Goal: Task Accomplishment & Management: Use online tool/utility

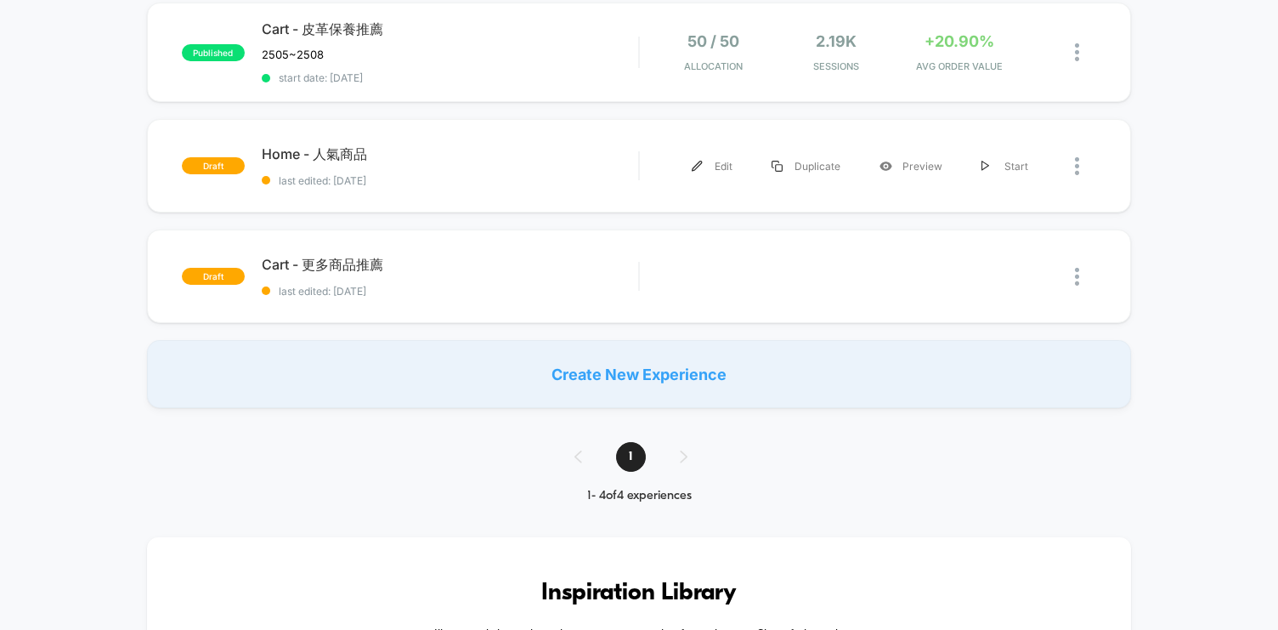
scroll to position [302, 0]
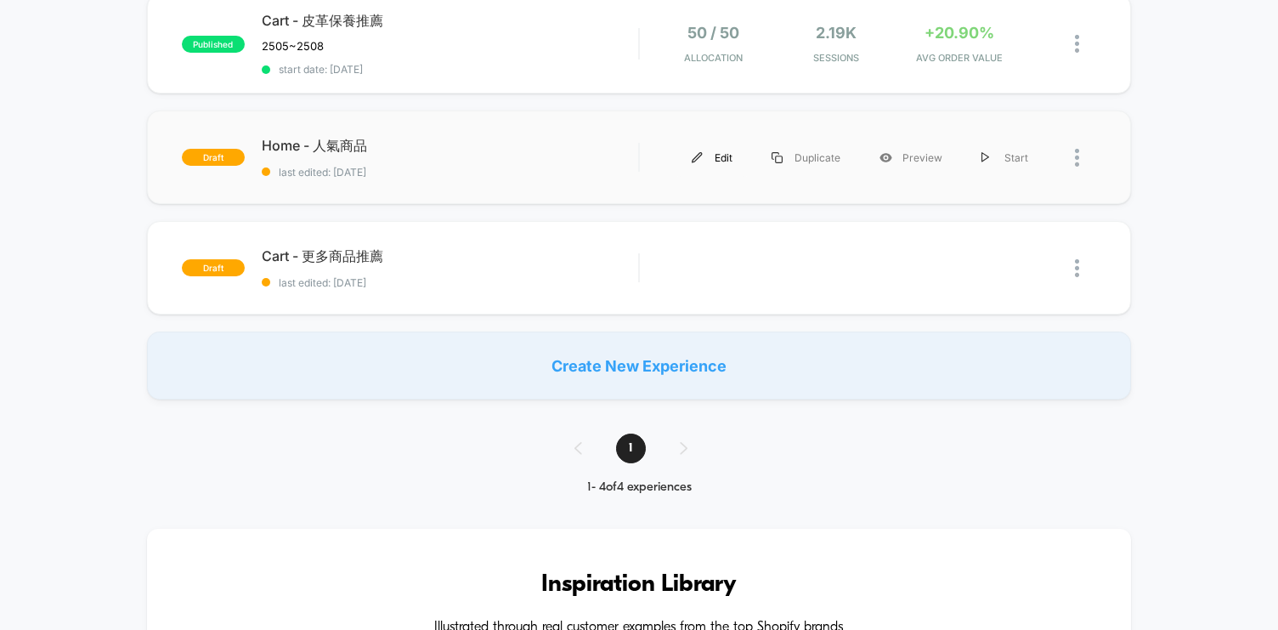
click at [732, 154] on div "Edit" at bounding box center [712, 158] width 80 height 38
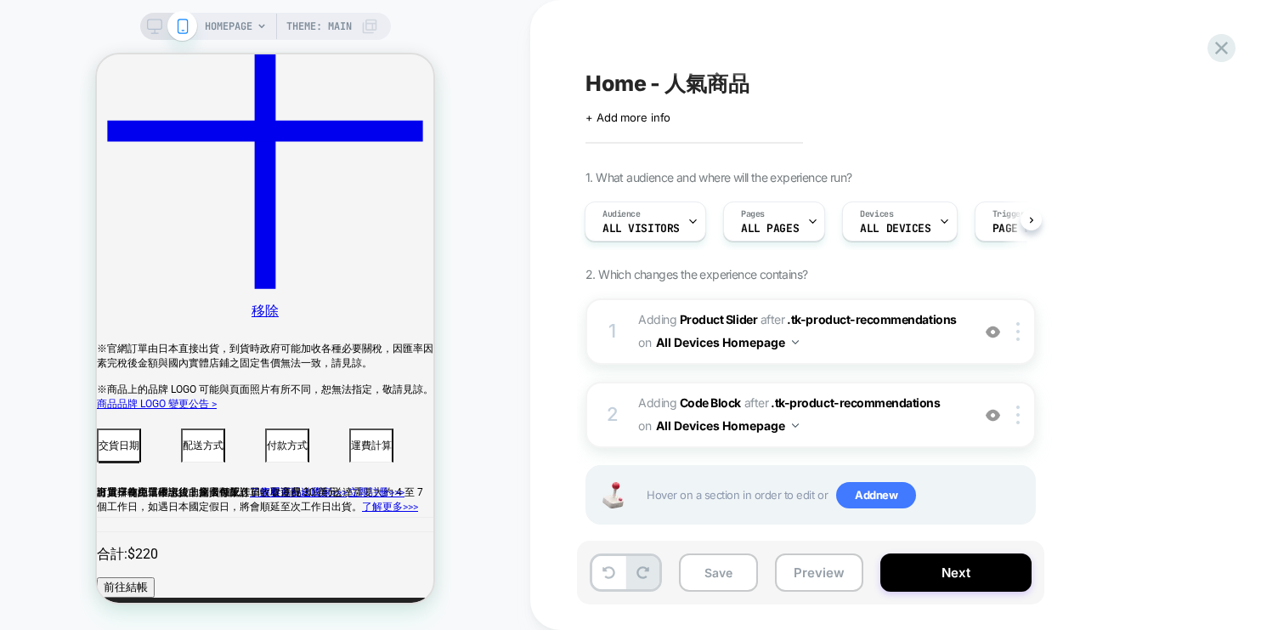
scroll to position [625, 0]
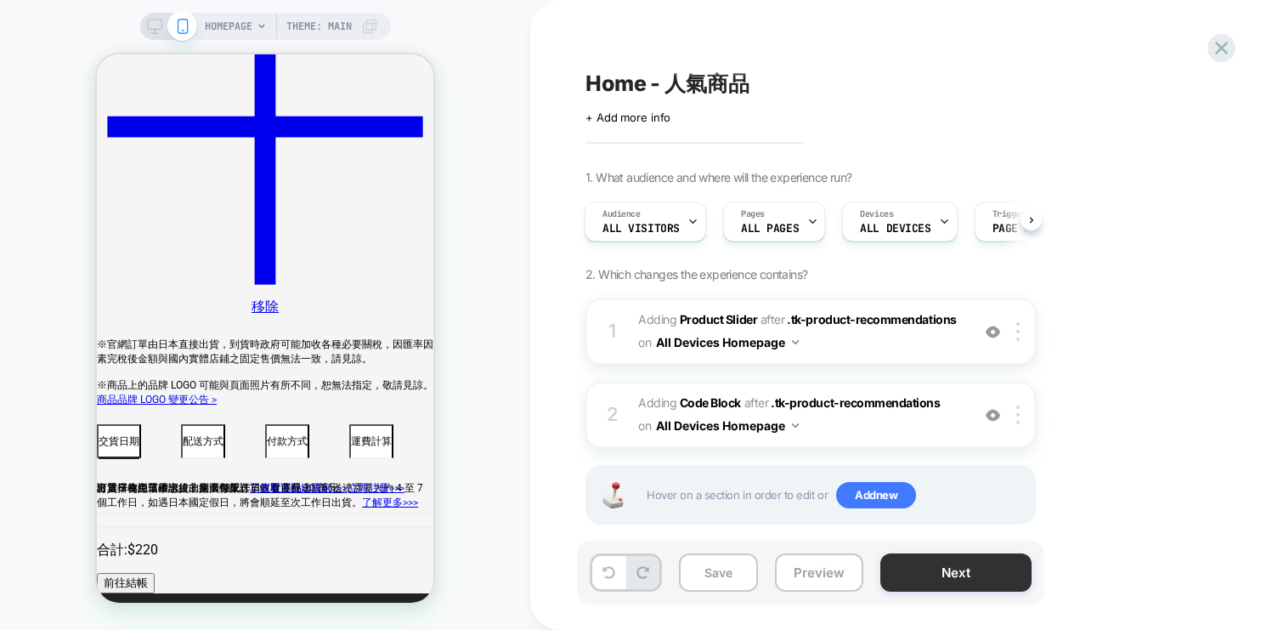
click at [975, 579] on button "Next" at bounding box center [955, 572] width 151 height 38
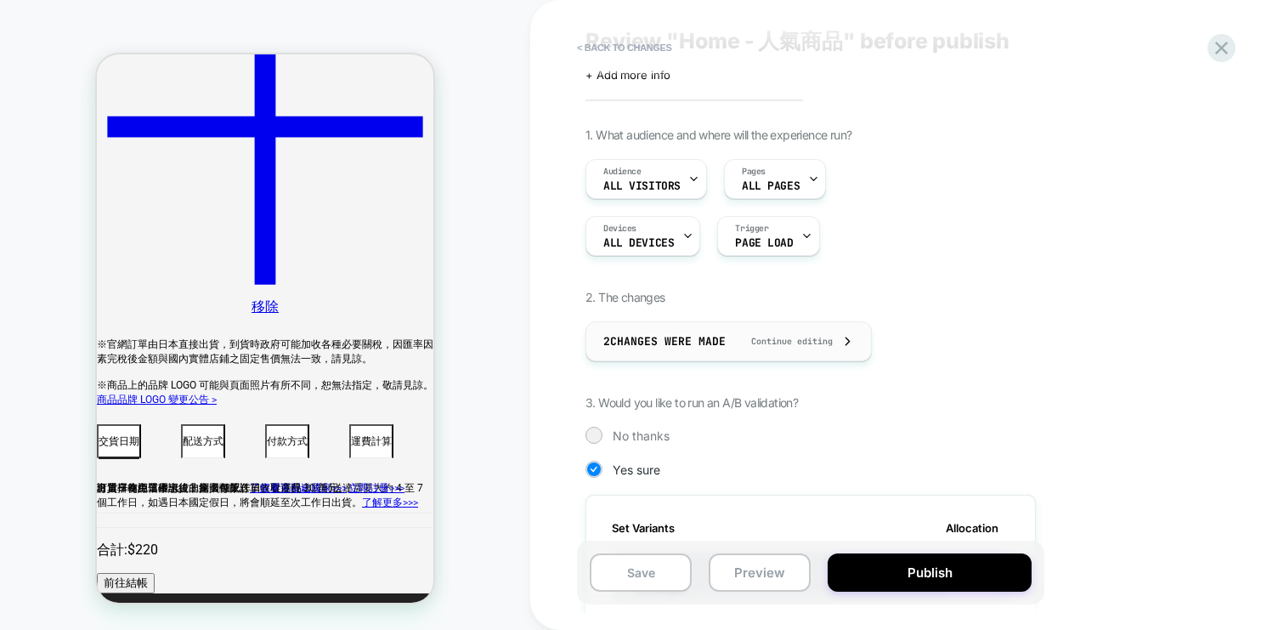
scroll to position [32, 0]
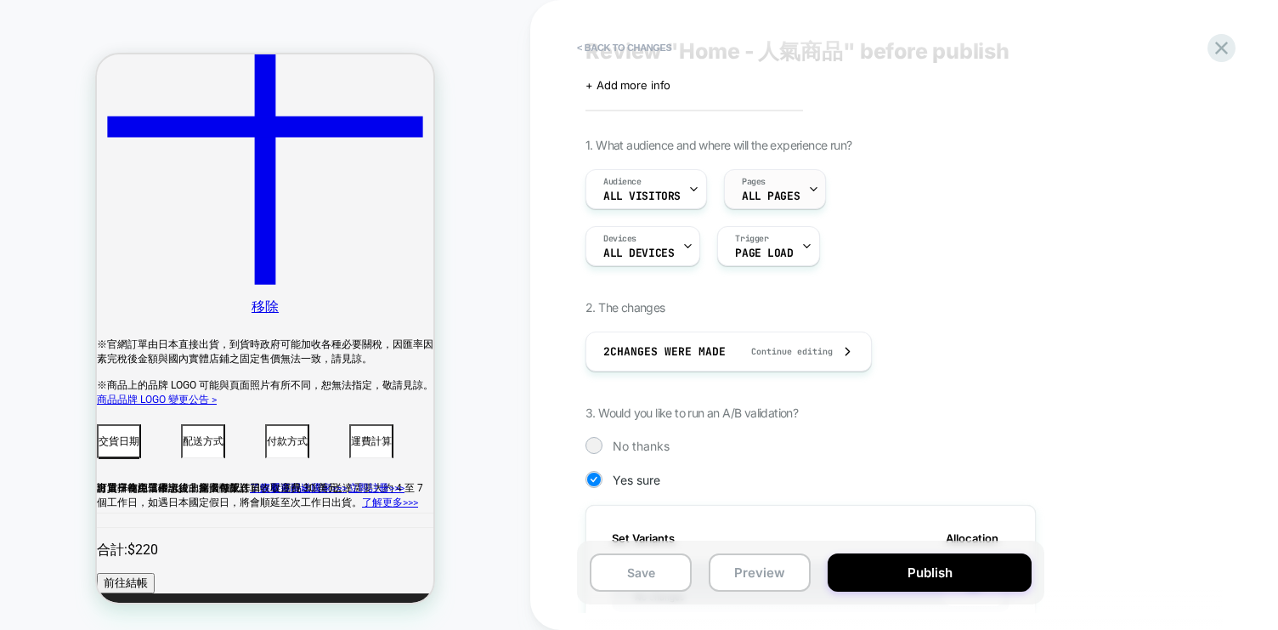
click at [789, 196] on span "ALL PAGES" at bounding box center [771, 196] width 58 height 12
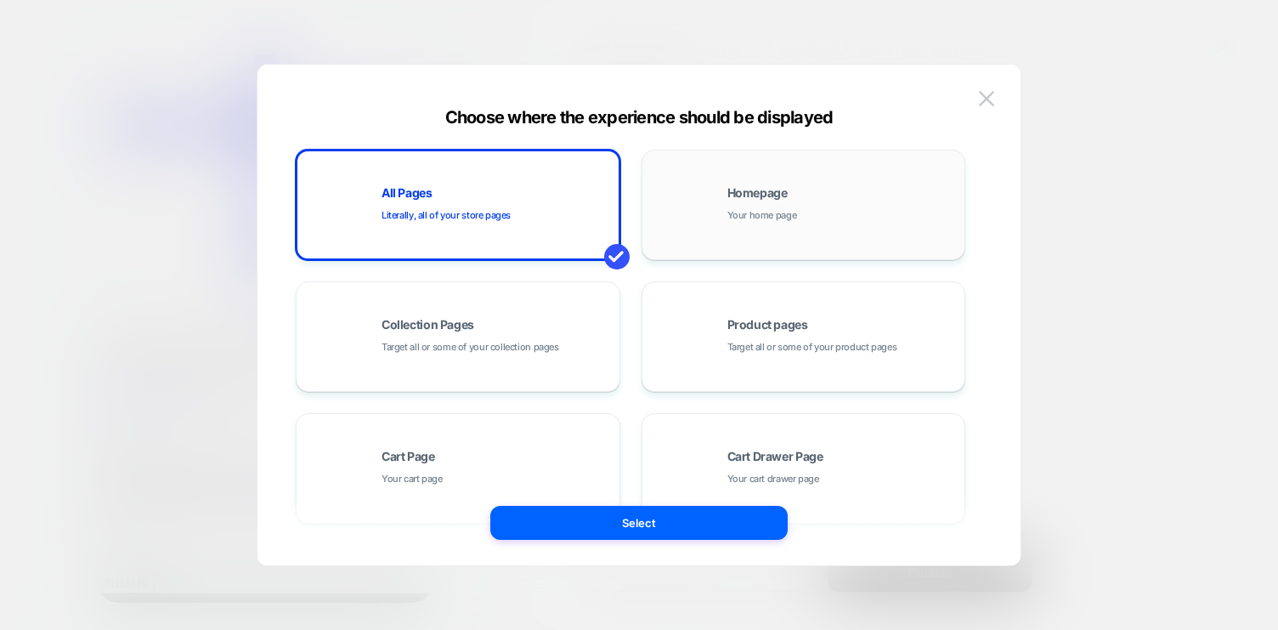
click at [790, 199] on div "Homepage Your home page" at bounding box center [842, 205] width 229 height 37
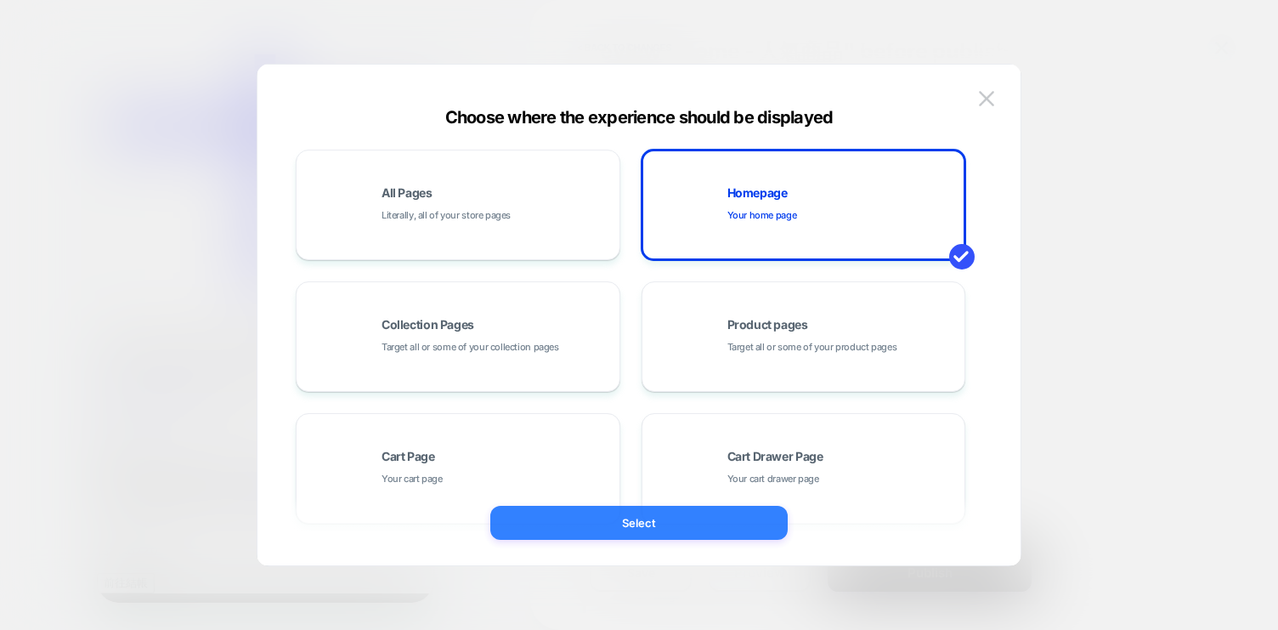
click at [697, 529] on button "Select" at bounding box center [638, 523] width 297 height 34
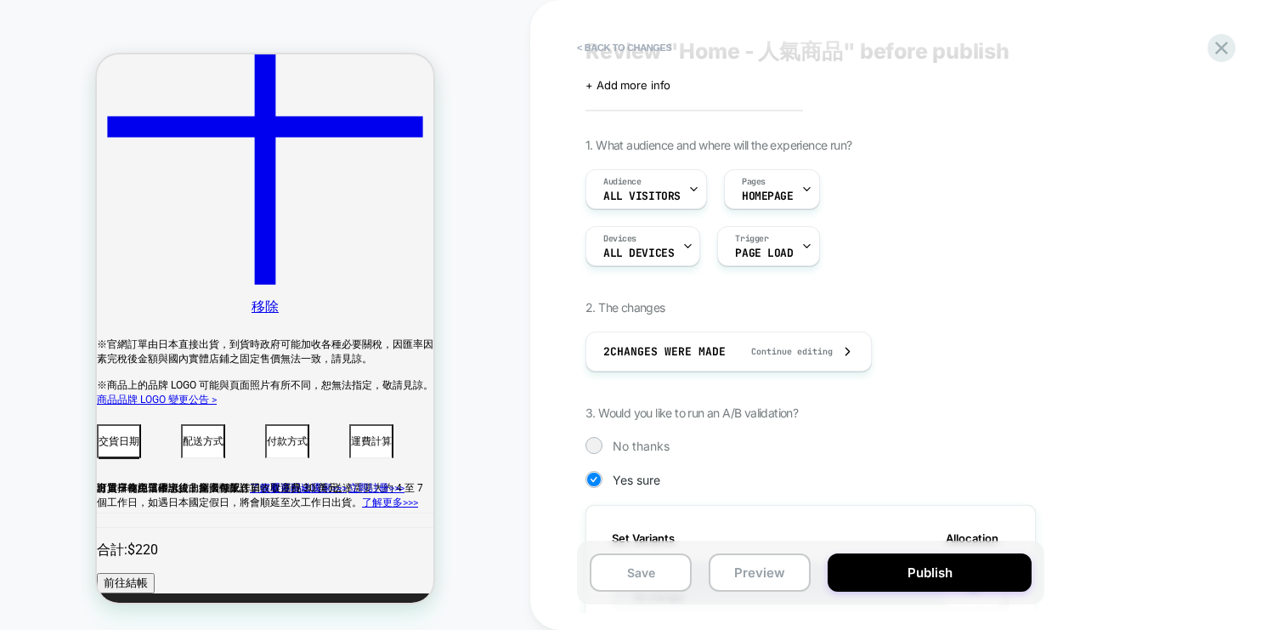
scroll to position [0, 0]
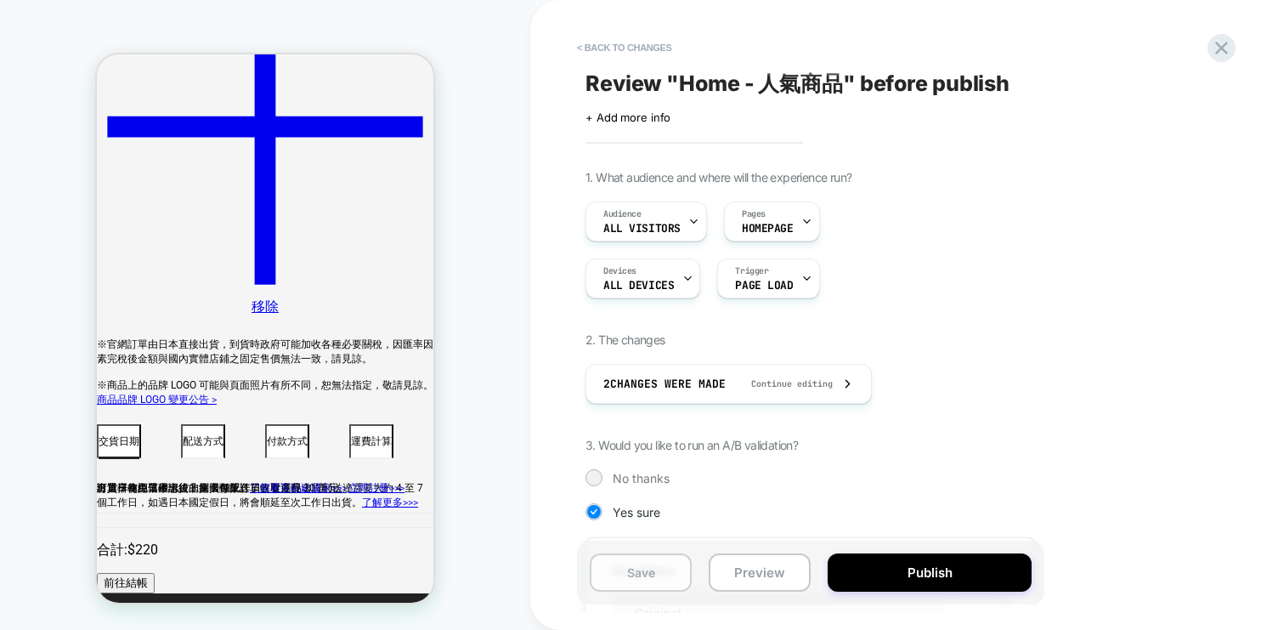
click at [651, 572] on button "Save" at bounding box center [641, 572] width 102 height 38
click at [633, 42] on button "< Back to changes" at bounding box center [625, 47] width 112 height 27
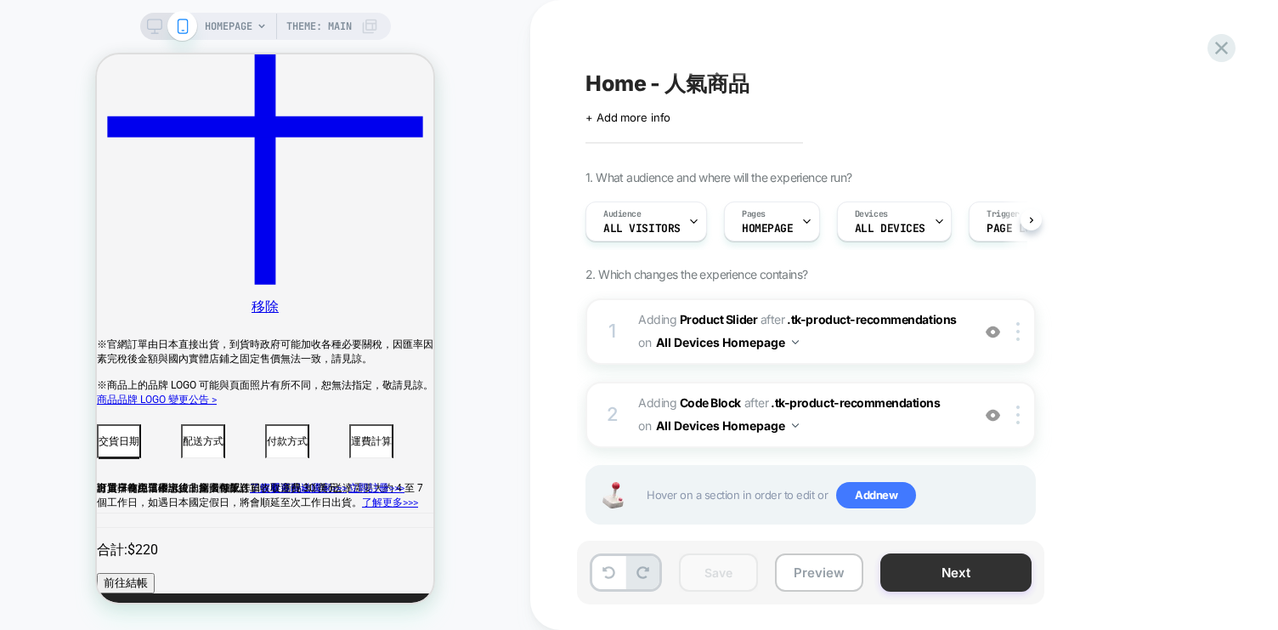
click at [947, 575] on button "Next" at bounding box center [955, 572] width 151 height 38
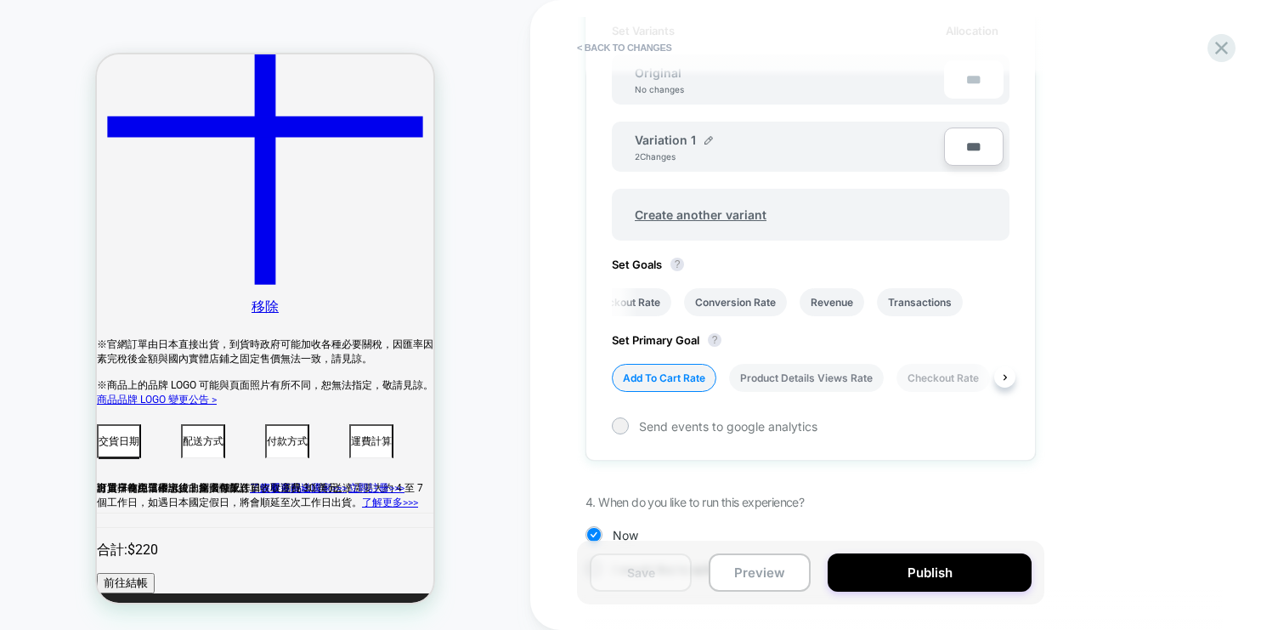
click at [832, 377] on li "Product Details Views Rate" at bounding box center [806, 378] width 155 height 28
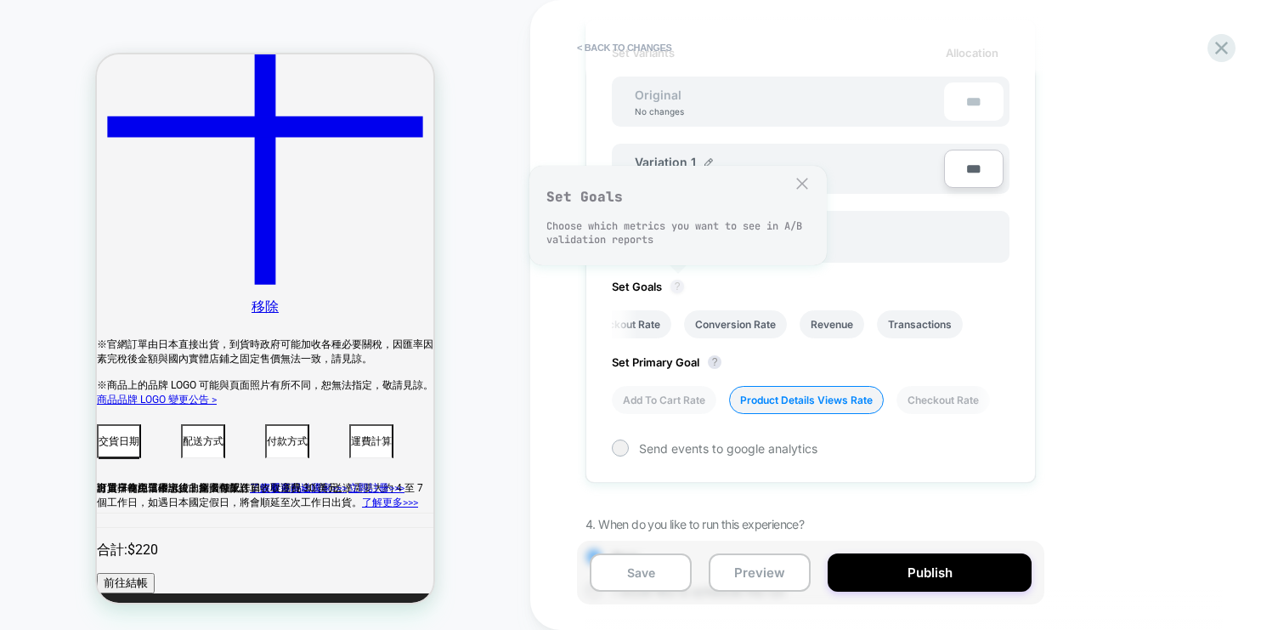
click at [682, 290] on button "?" at bounding box center [678, 287] width 14 height 14
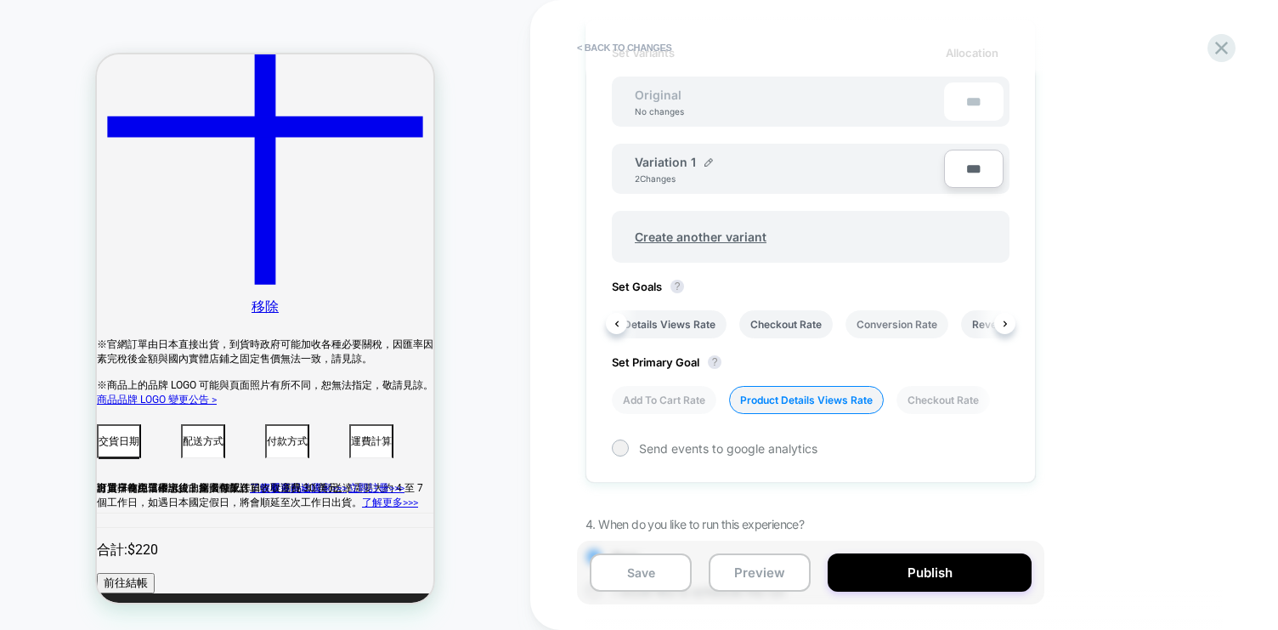
scroll to position [0, 0]
click at [620, 326] on icon at bounding box center [626, 324] width 17 height 17
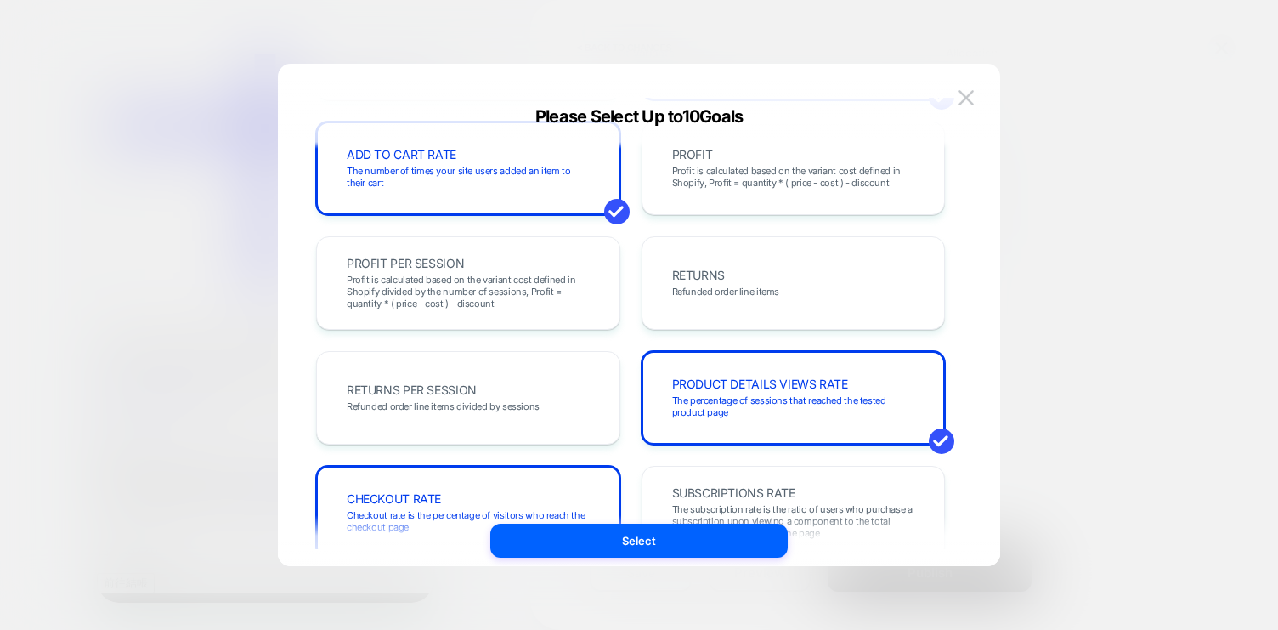
scroll to position [547, 0]
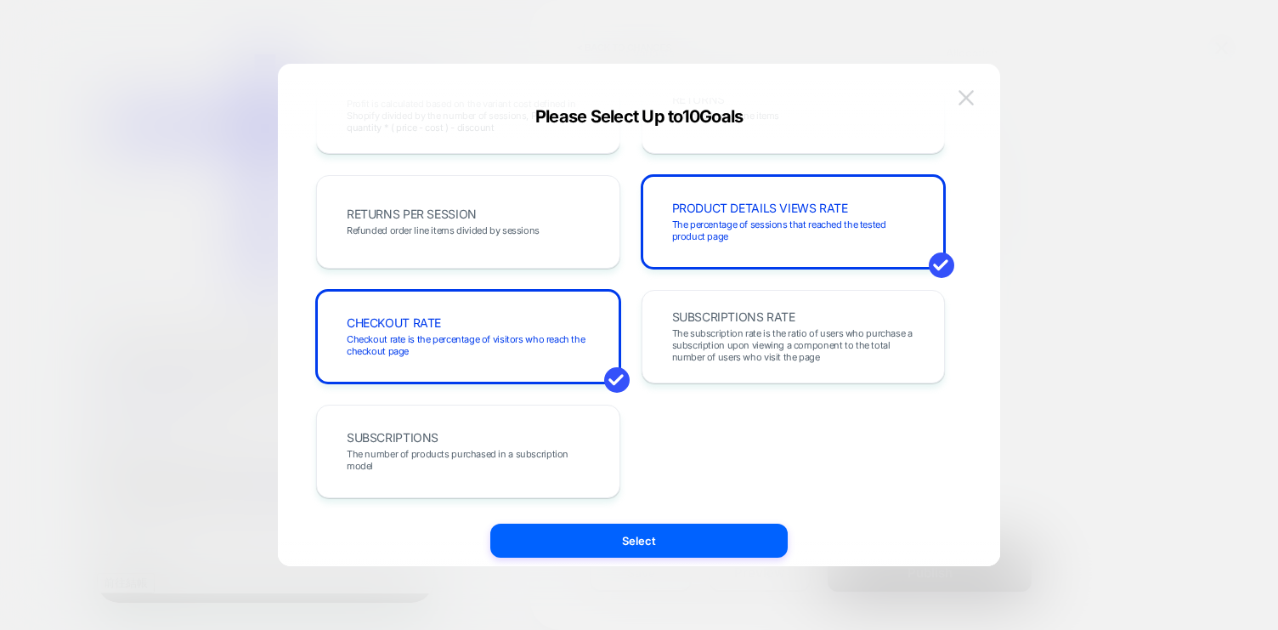
click at [969, 101] on img at bounding box center [966, 97] width 15 height 14
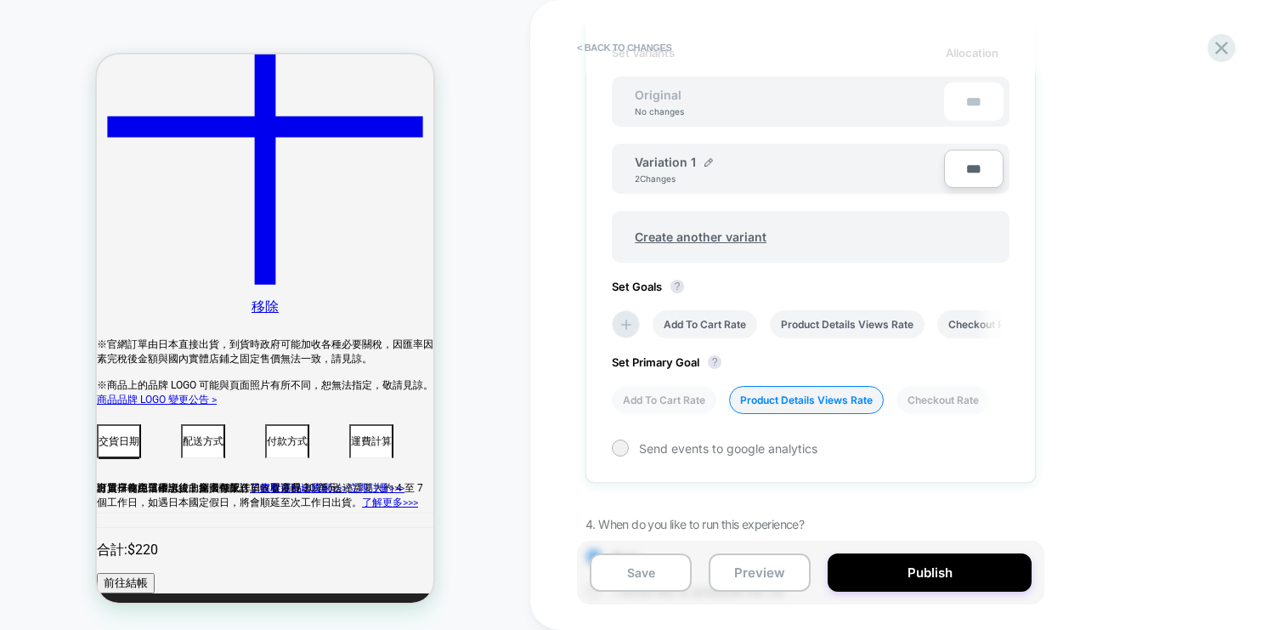
scroll to position [600, 0]
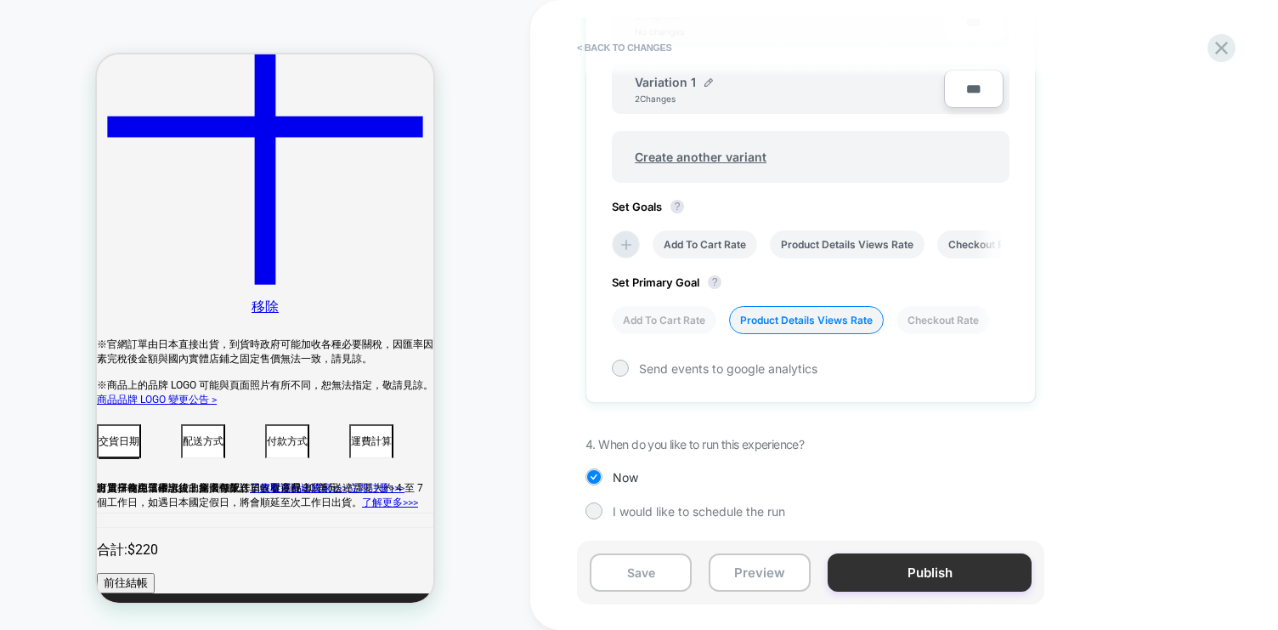
click at [931, 589] on button "Publish" at bounding box center [930, 572] width 204 height 38
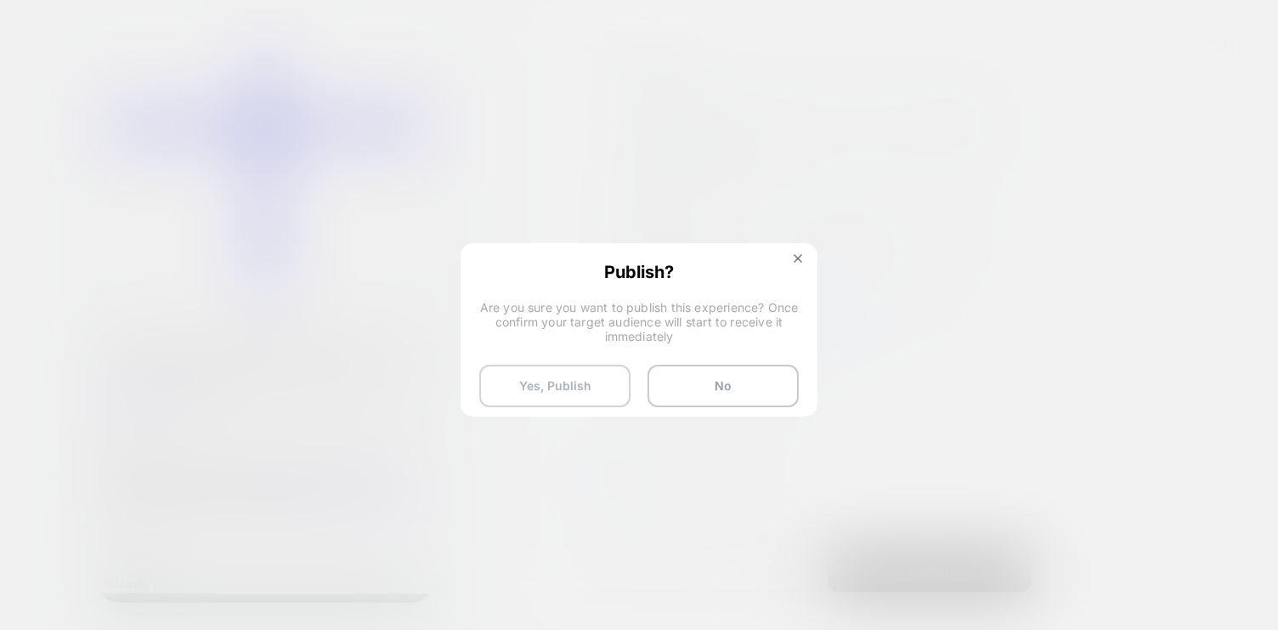
click at [576, 377] on button "Yes, Publish" at bounding box center [554, 386] width 151 height 42
